Goal: Communication & Community: Ask a question

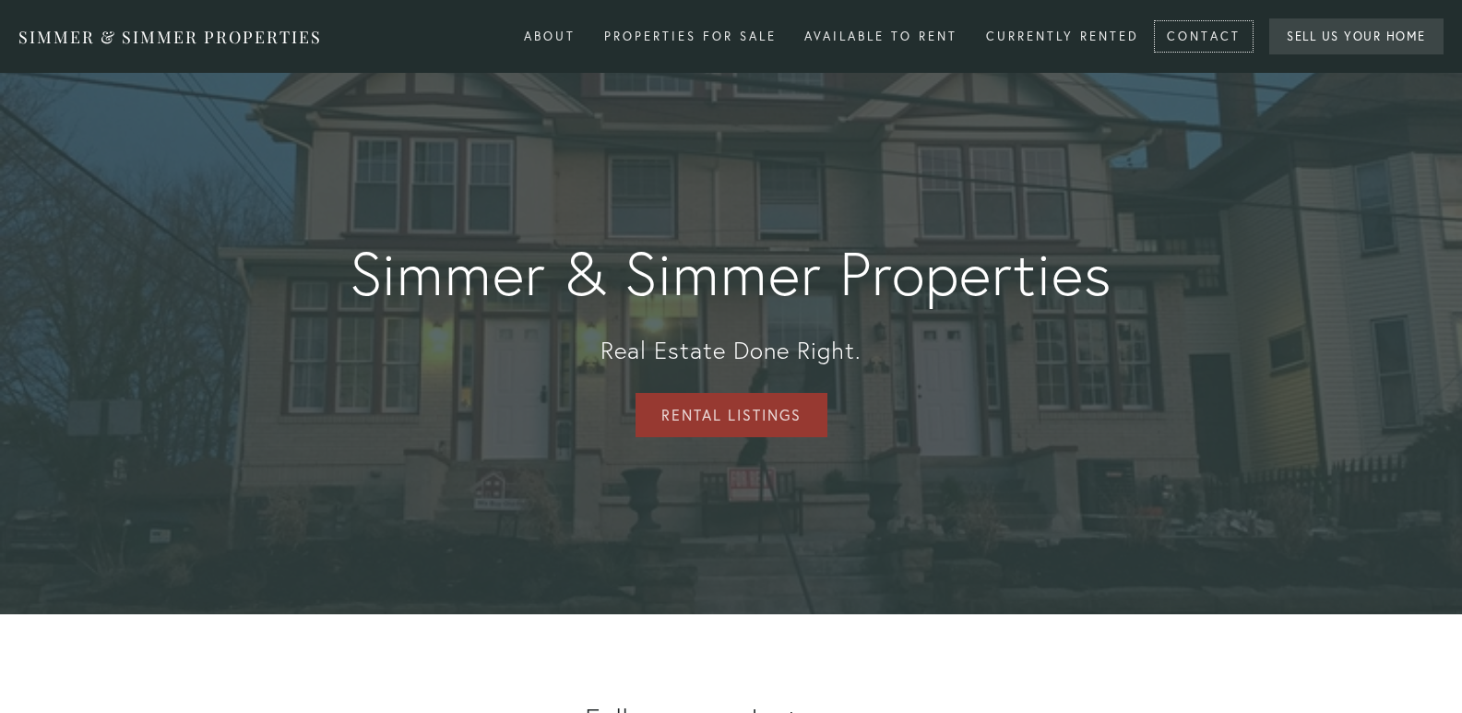
click at [1155, 21] on link "Contact" at bounding box center [1204, 36] width 98 height 30
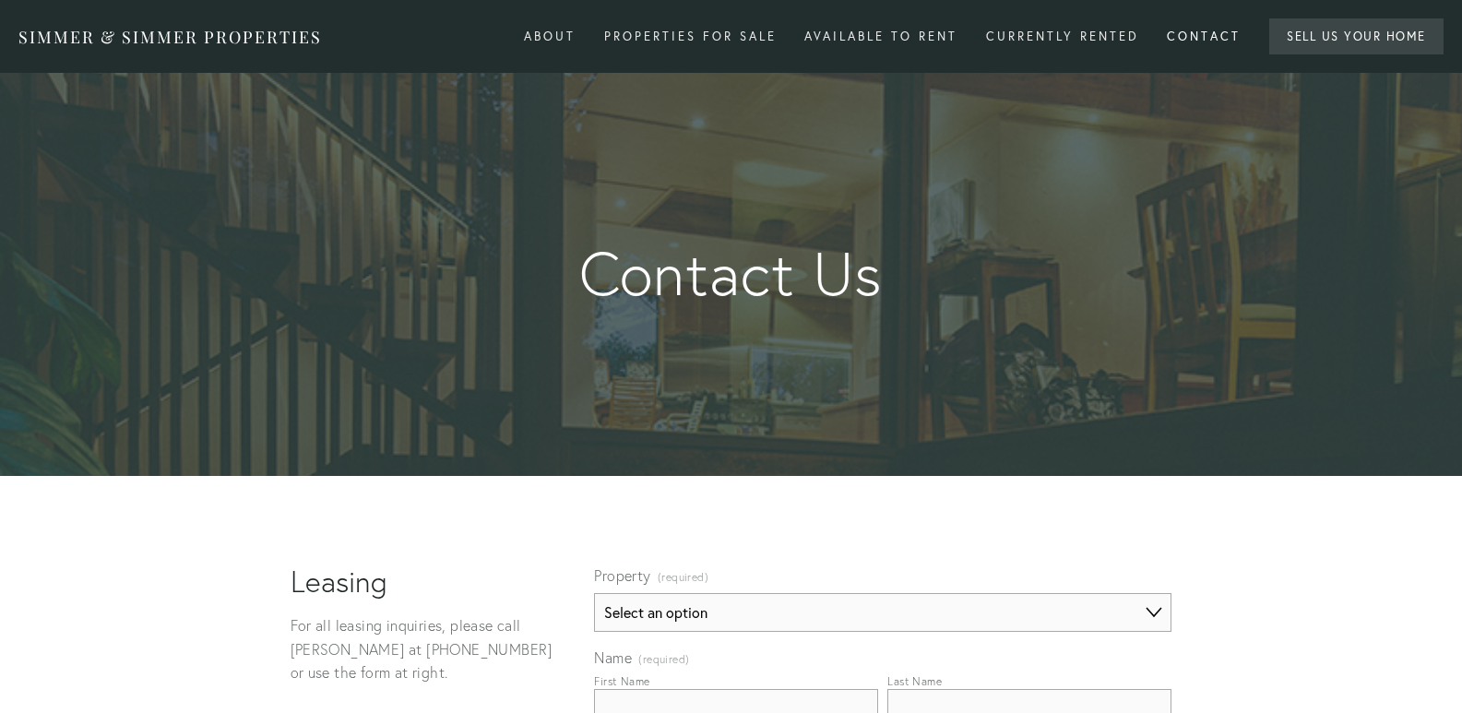
scroll to position [460, 0]
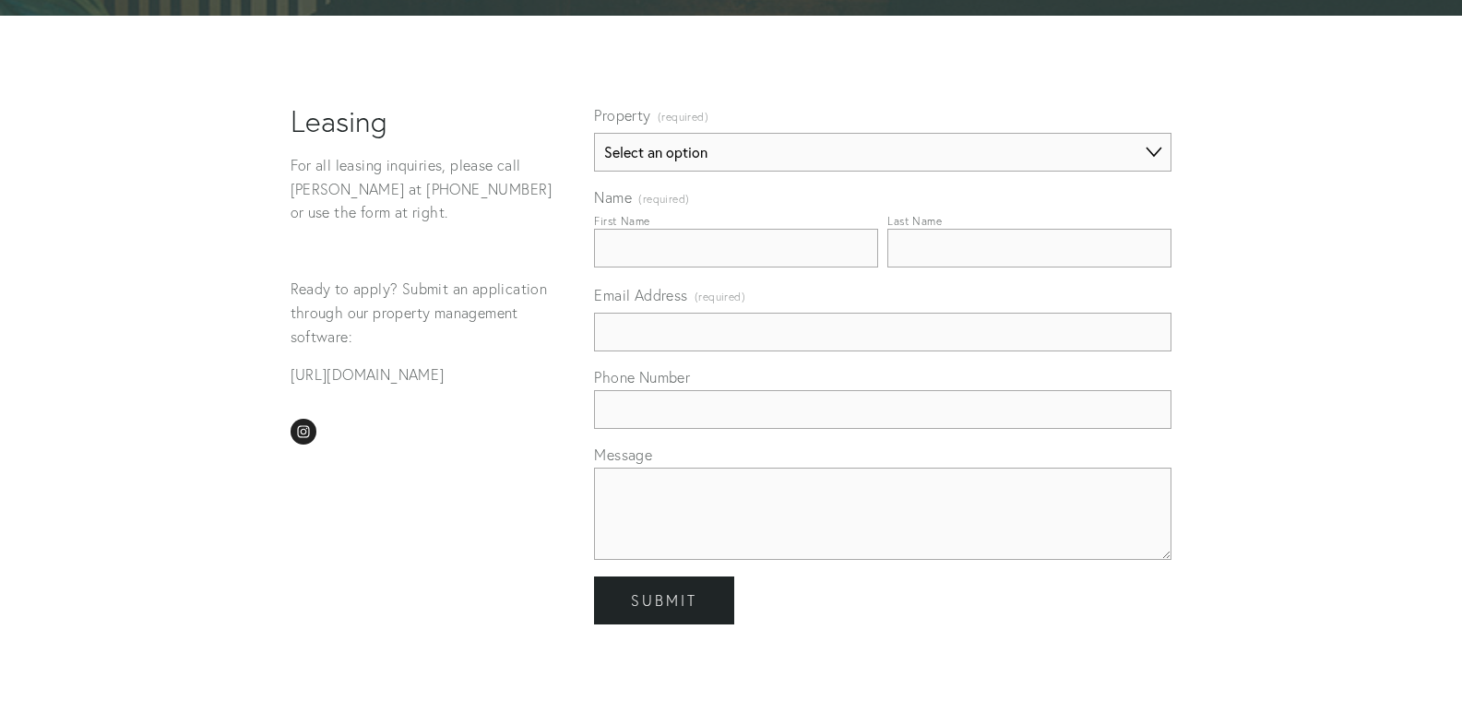
click at [680, 242] on input "First Name" at bounding box center [736, 248] width 284 height 39
type input "[PERSON_NAME]"
type input "[EMAIL_ADDRESS][DOMAIN_NAME]"
type input "8149805065"
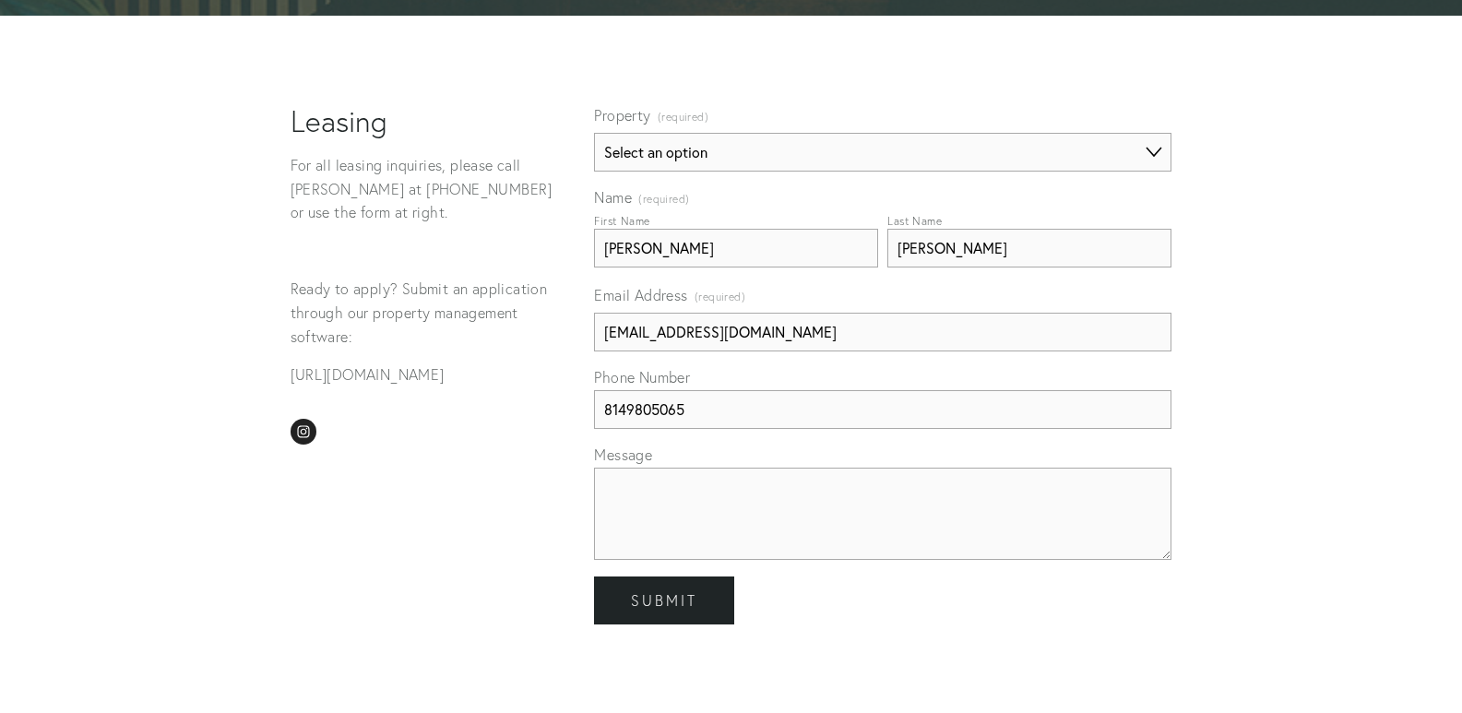
drag, startPoint x: 810, startPoint y: 456, endPoint x: 799, endPoint y: 468, distance: 16.3
click at [810, 457] on label "Message" at bounding box center [882, 457] width 577 height 22
click at [810, 468] on textarea "Message" at bounding box center [882, 514] width 577 height 92
click at [800, 503] on textarea "Message" at bounding box center [882, 514] width 577 height 92
paste textarea "Wikipedia is considered to be the World’s most significant tool for reference m…"
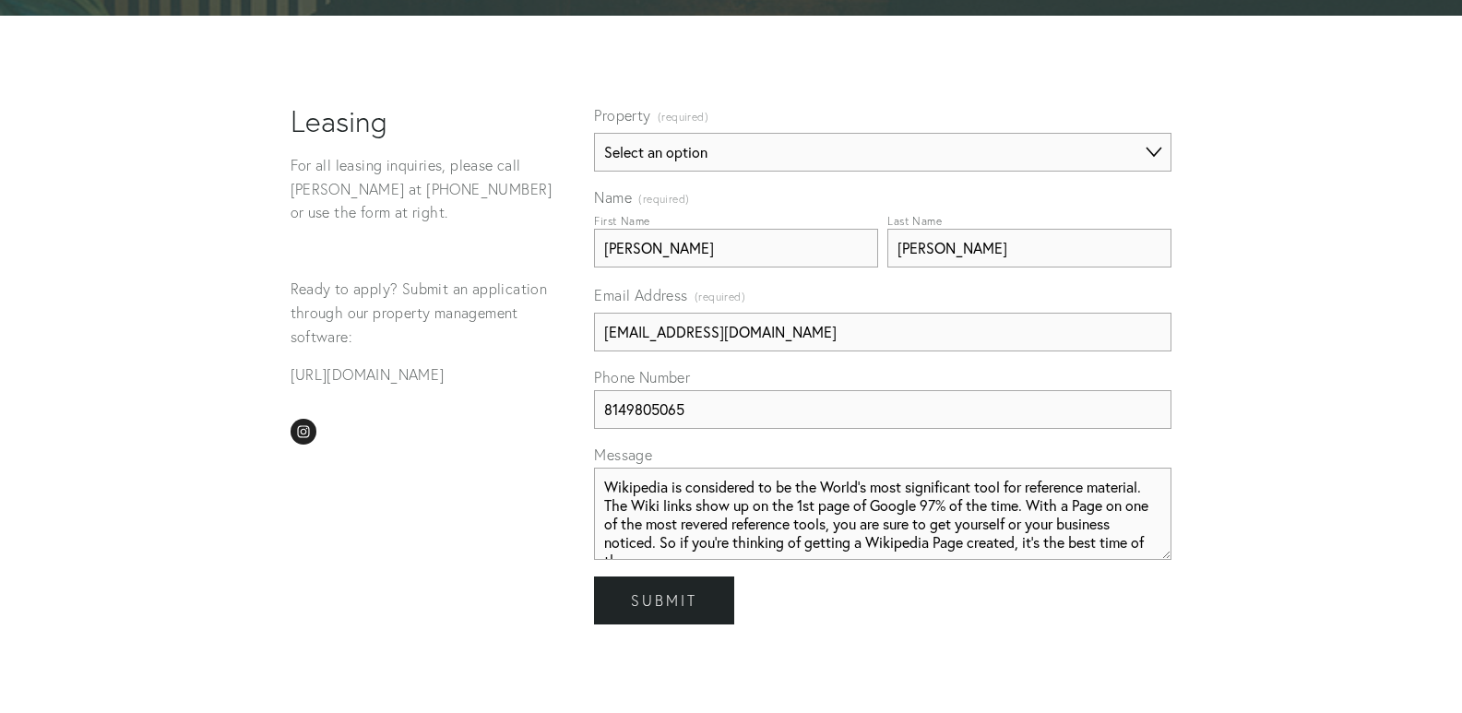
scroll to position [177, 0]
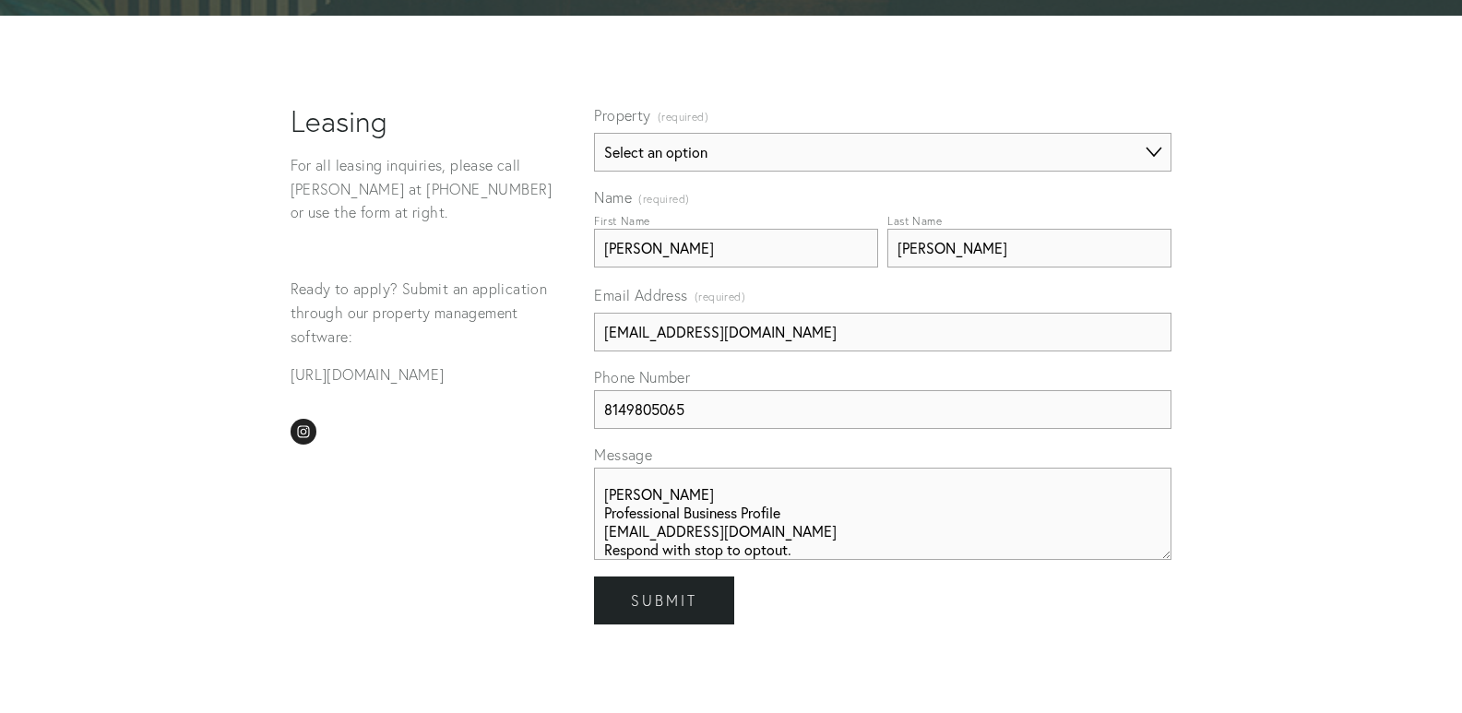
type textarea "Wikipedia is considered to be the World’s most significant tool for reference m…"
click at [751, 130] on fieldset "Property (required) Select an option 931-[STREET_ADDRESS][GEOGRAPHIC_DATA][STRE…" at bounding box center [882, 137] width 577 height 67
click at [743, 159] on select "Select an option 931-[STREET_ADDRESS][GEOGRAPHIC_DATA][STREET_ADDRESS][STREET_A…" at bounding box center [882, 152] width 577 height 39
select select "Other"
click at [594, 133] on select "Select an option 931-[STREET_ADDRESS][GEOGRAPHIC_DATA][STREET_ADDRESS][STREET_A…" at bounding box center [882, 152] width 577 height 39
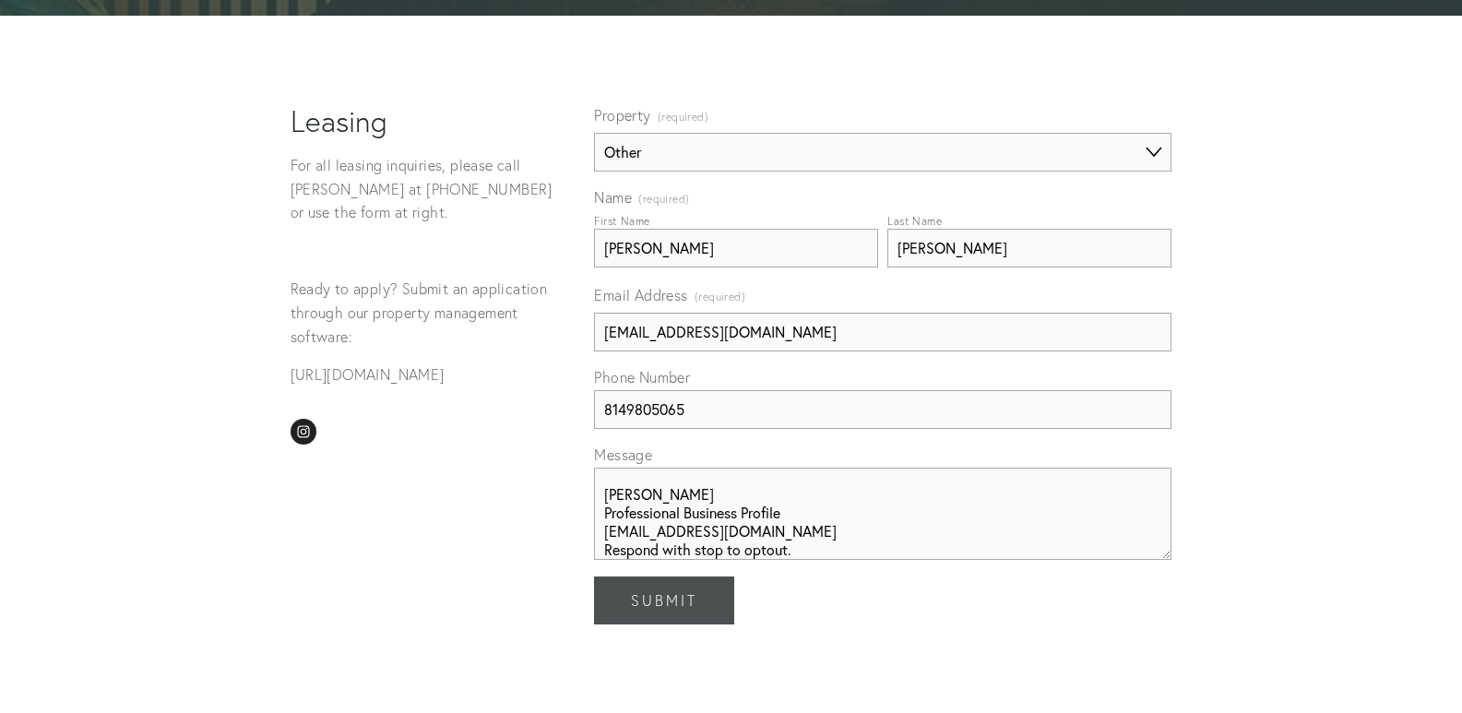
click at [674, 605] on span "Submit" at bounding box center [664, 600] width 66 height 18
